Goal: Navigation & Orientation: Go to known website

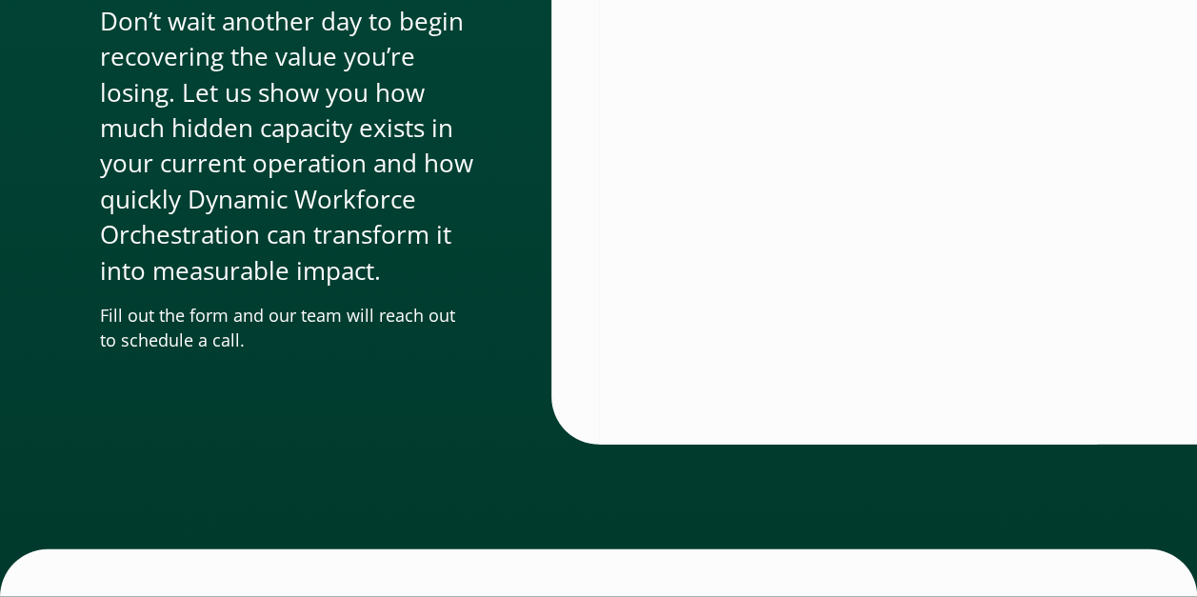
scroll to position [6385, 0]
